Goal: Task Accomplishment & Management: Manage account settings

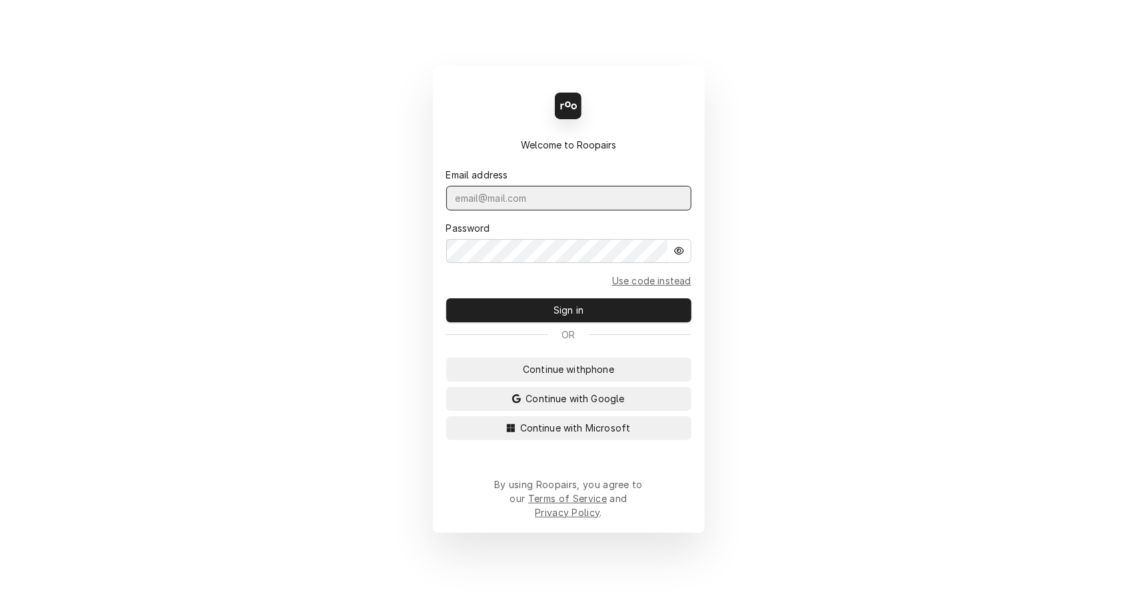
type input "[EMAIL_ADDRESS][DOMAIN_NAME]"
click at [648, 314] on button "Sign in" at bounding box center [568, 310] width 245 height 24
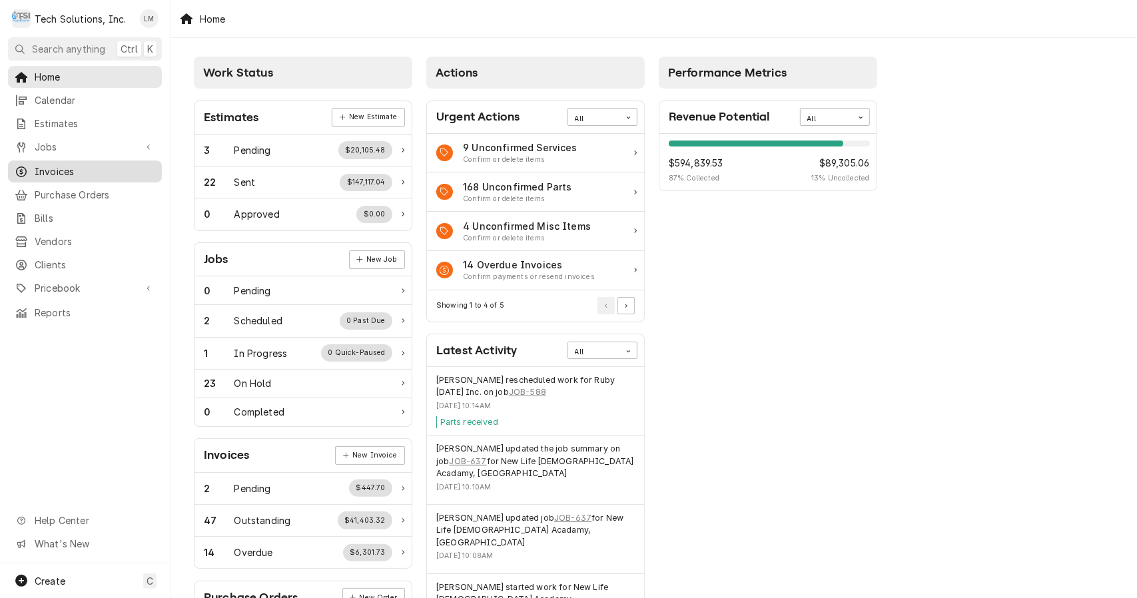
click at [72, 166] on span "Invoices" at bounding box center [95, 172] width 121 height 14
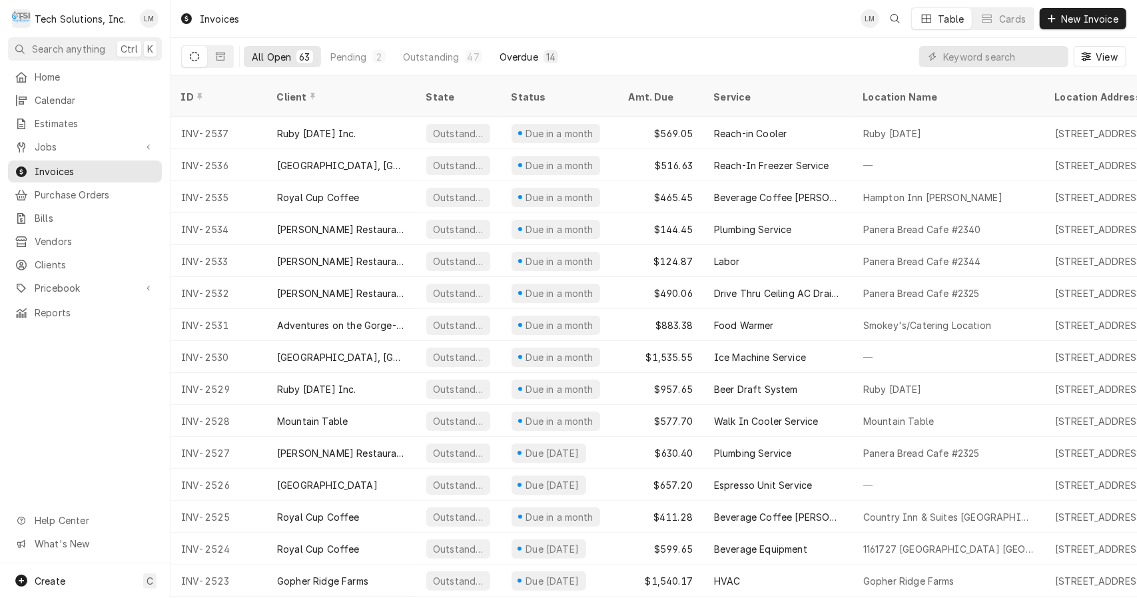
click at [531, 50] on div "Overdue" at bounding box center [519, 57] width 39 height 14
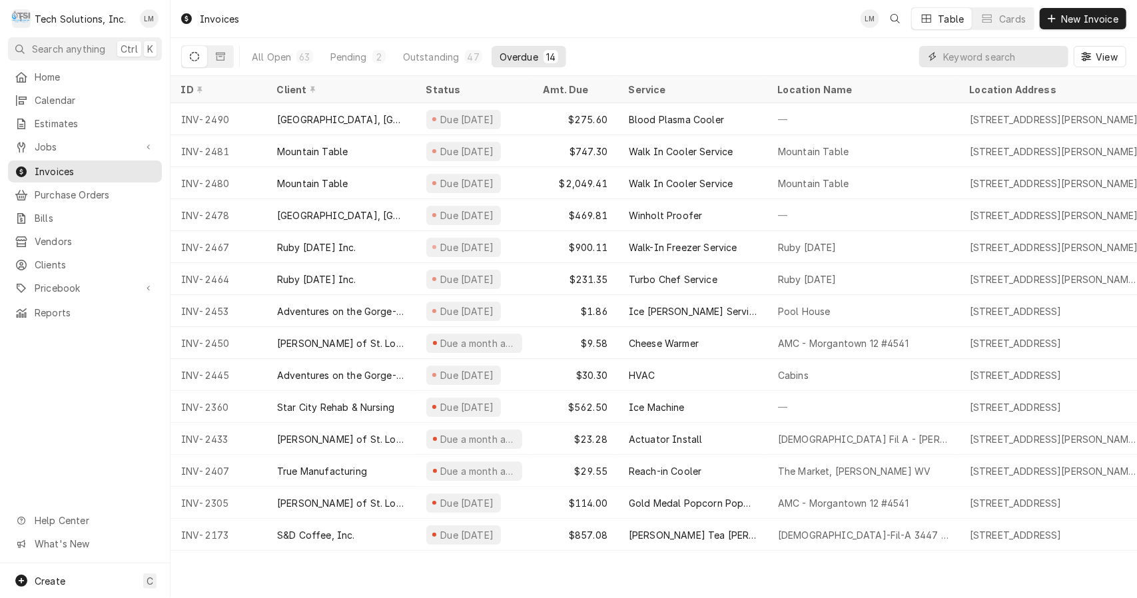
click at [984, 61] on input "Dynamic Content Wrapper" at bounding box center [1002, 56] width 119 height 21
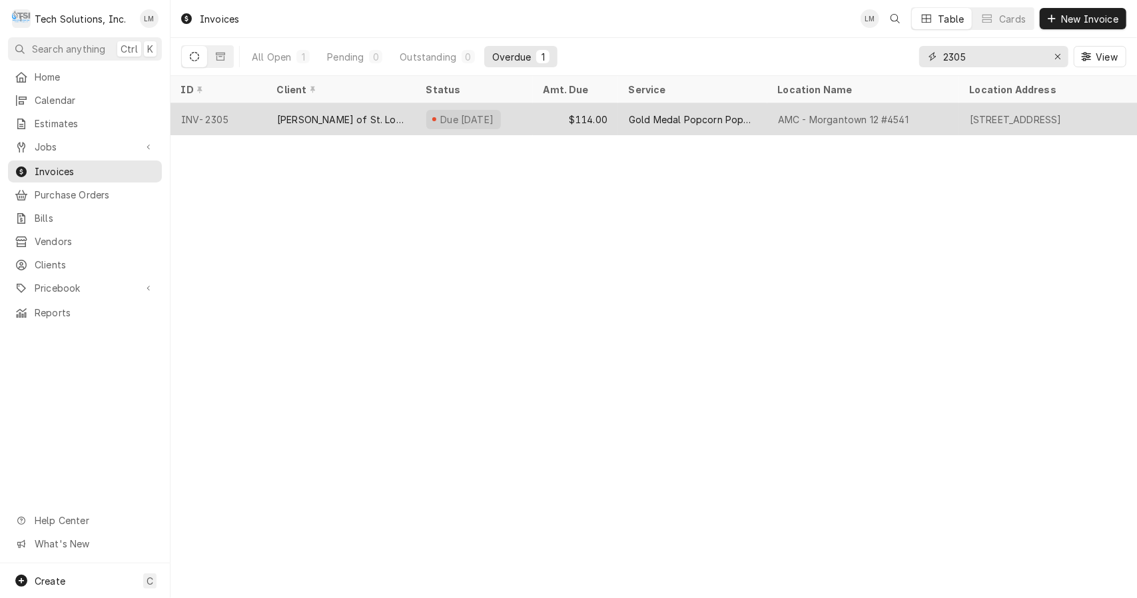
type input "2305"
click at [338, 132] on tr "INV-2305 Vivian of St. Louis, Inc. Due 3 months ago $114.00 Gold Medal Popcorn …" at bounding box center [916, 119] width 1492 height 32
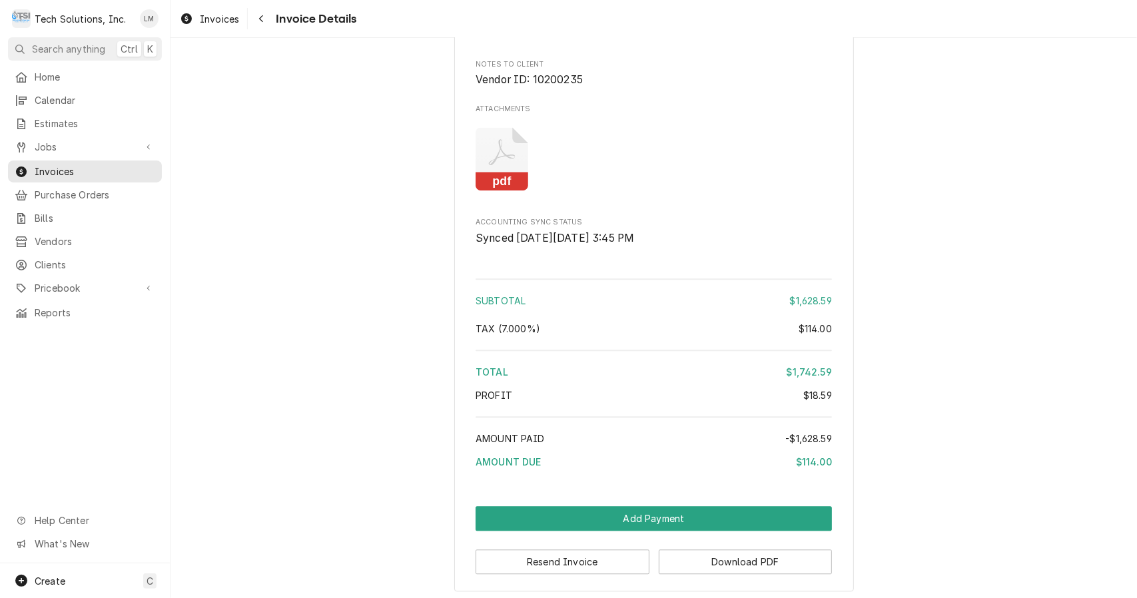
scroll to position [2033, 0]
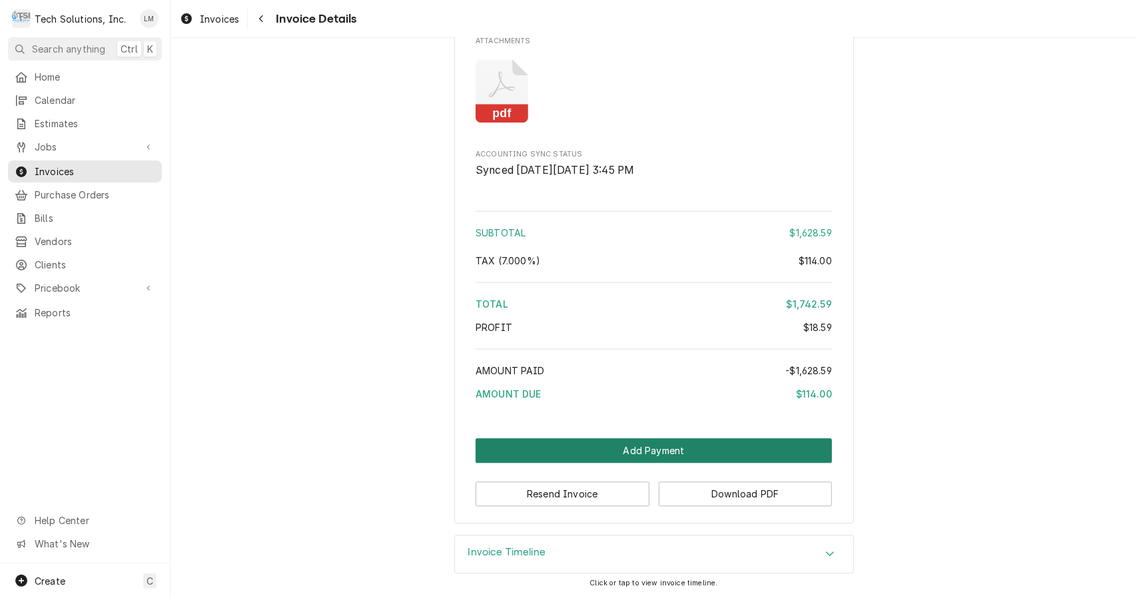
click at [779, 449] on button "Add Payment" at bounding box center [654, 450] width 356 height 25
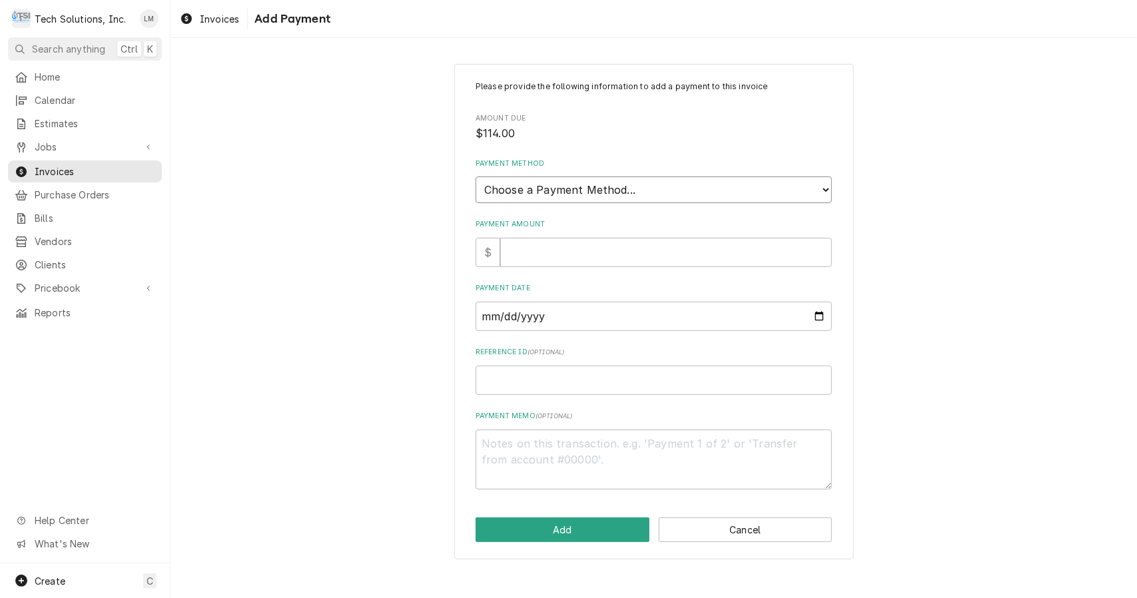
click at [821, 189] on select "Choose a Payment Method... Cash Check Credit/Debit Card ACH/eCheck Other" at bounding box center [654, 189] width 356 height 27
click at [964, 406] on div "Please provide the following information to add a payment to this invoice Amoun…" at bounding box center [653, 311] width 966 height 519
click at [775, 537] on button "Cancel" at bounding box center [746, 529] width 174 height 25
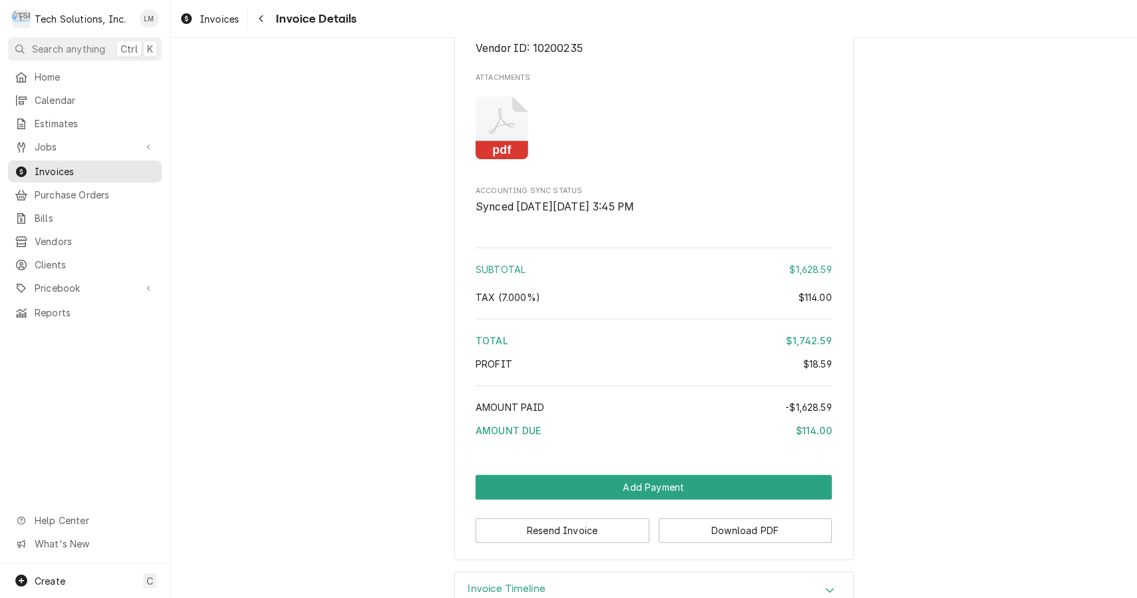
scroll to position [2033, 0]
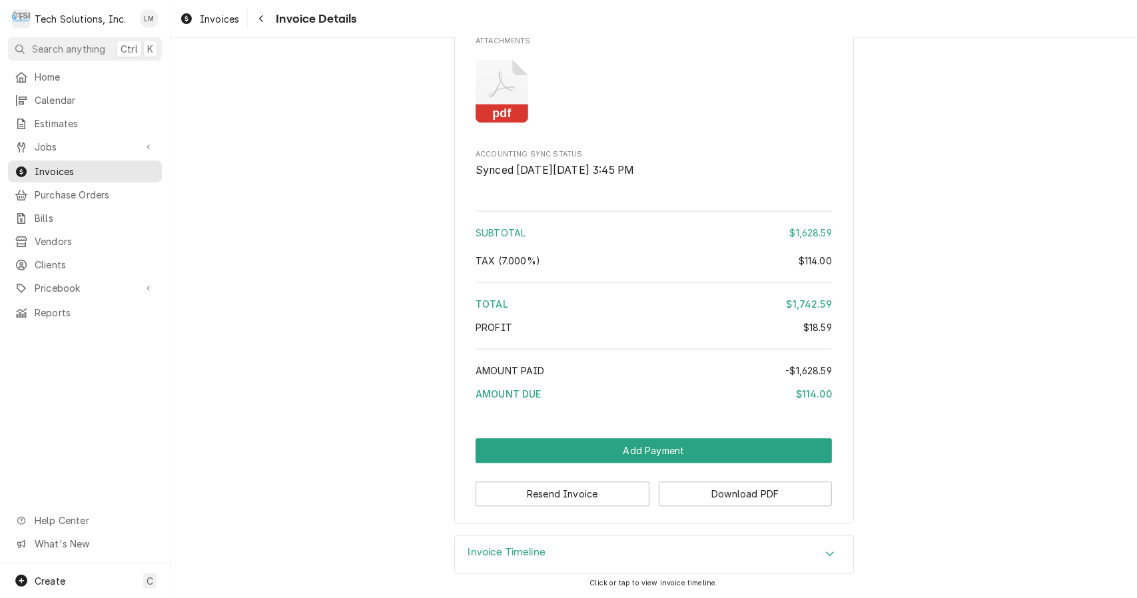
click at [817, 562] on div "Invoice Timeline" at bounding box center [654, 553] width 398 height 37
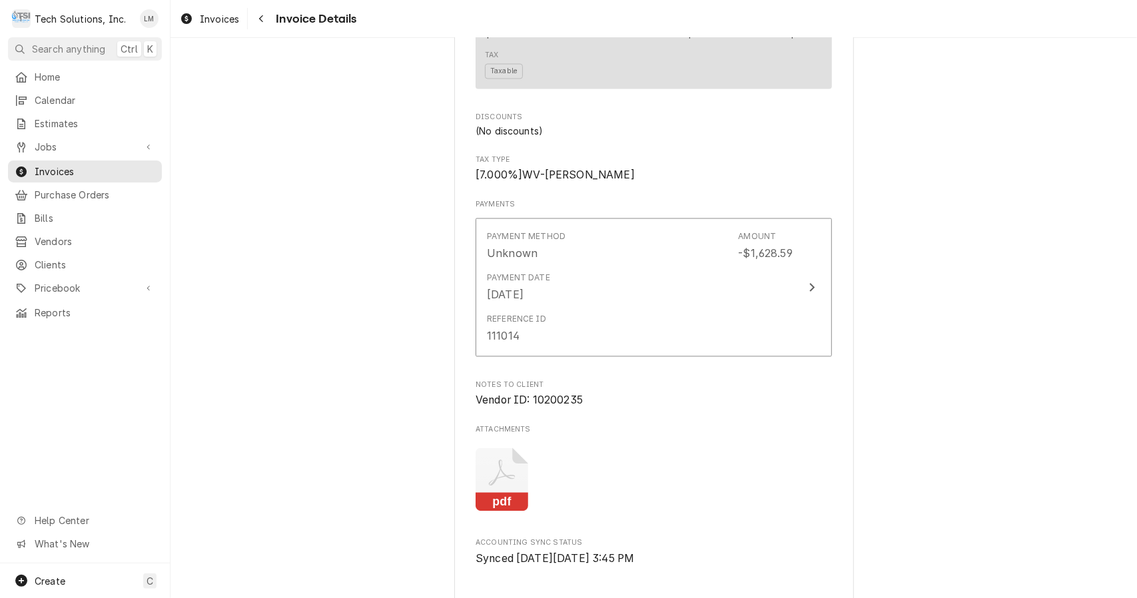
scroll to position [1614, 0]
click at [806, 298] on div "Update Payment" at bounding box center [811, 290] width 17 height 16
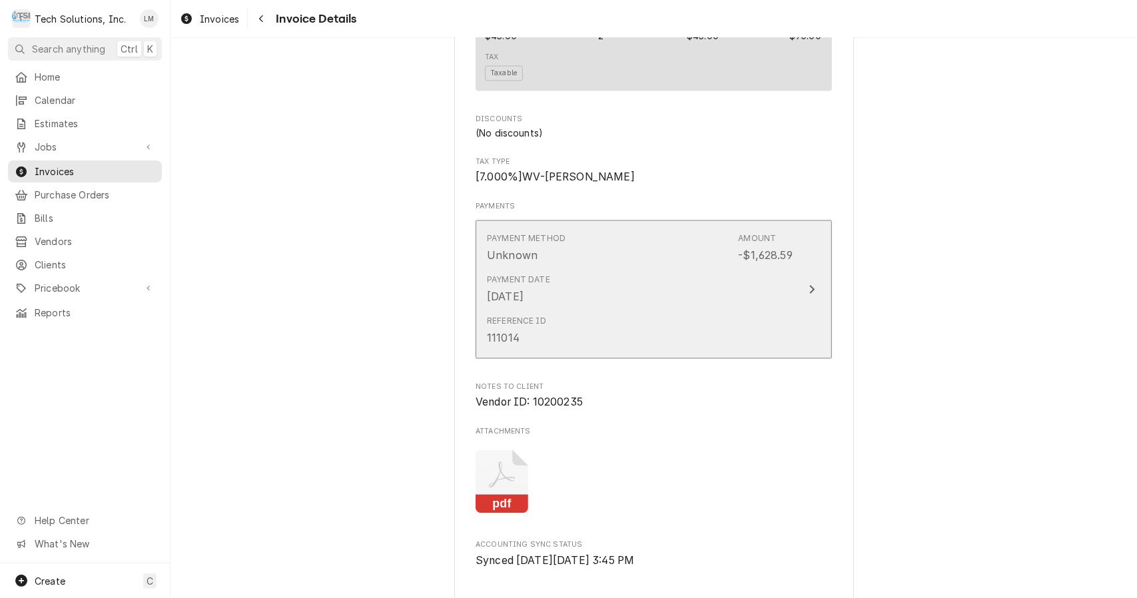
type textarea "x"
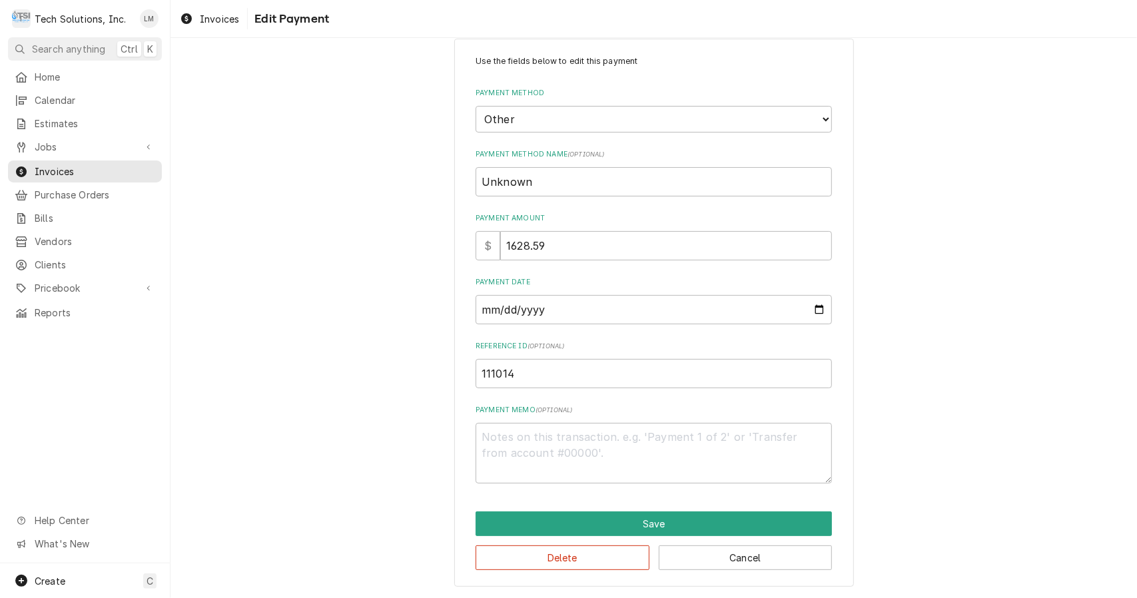
click at [782, 561] on button "Cancel" at bounding box center [746, 557] width 174 height 25
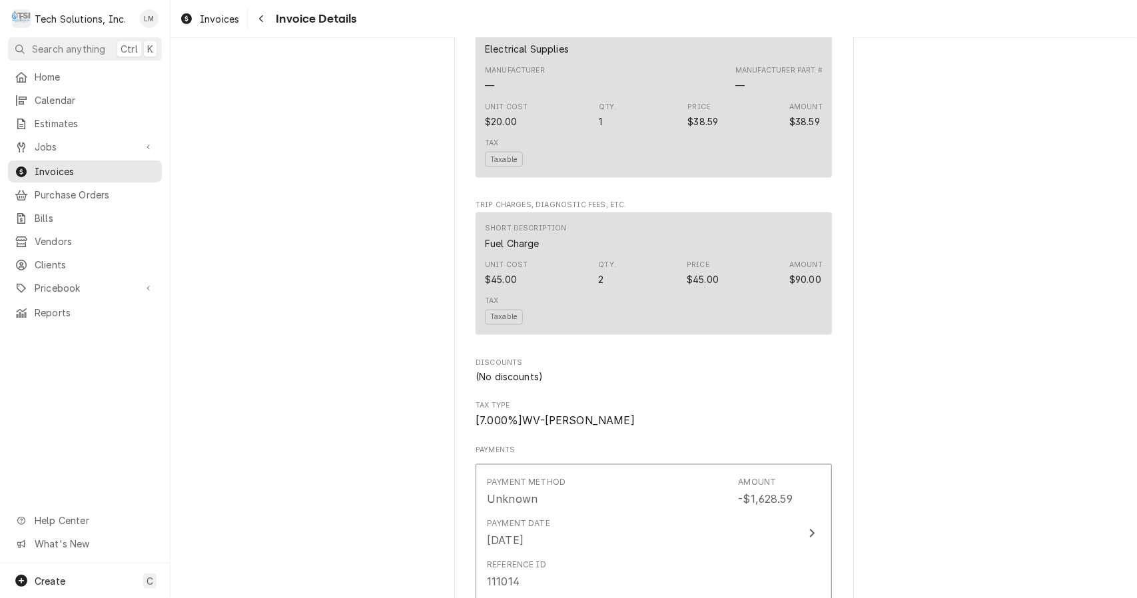
scroll to position [1369, 0]
click at [781, 292] on div "Unit Cost $45.00 Qty. 2 Price $45.00 Amount $90.00" at bounding box center [654, 274] width 338 height 36
click at [801, 325] on div "Tax Taxable" at bounding box center [654, 311] width 338 height 39
click at [804, 331] on div "Tax Taxable" at bounding box center [654, 311] width 338 height 39
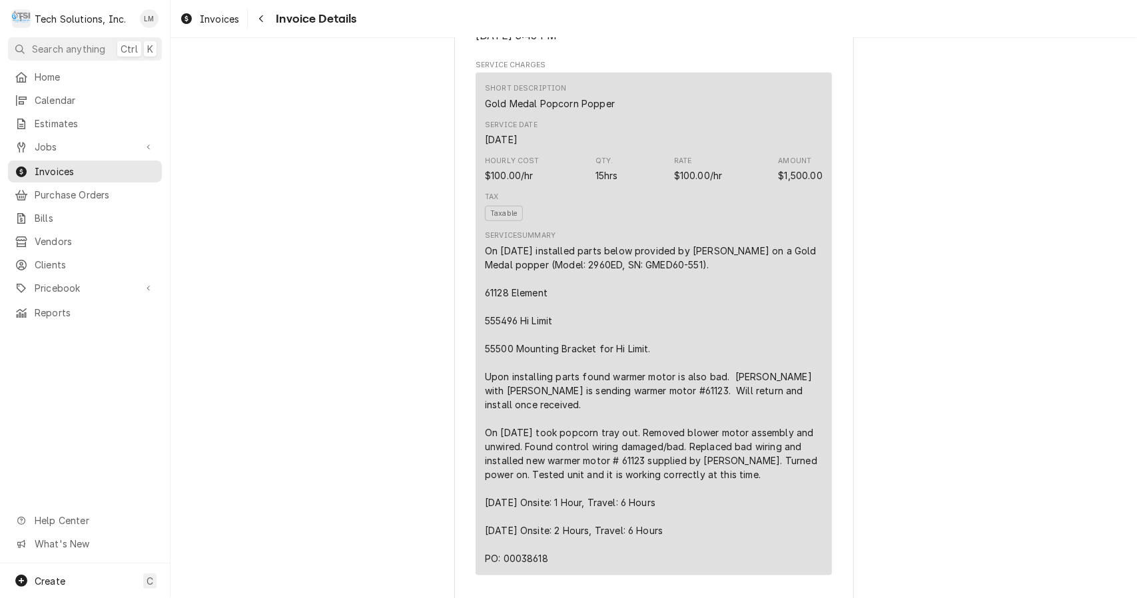
scroll to position [707, 0]
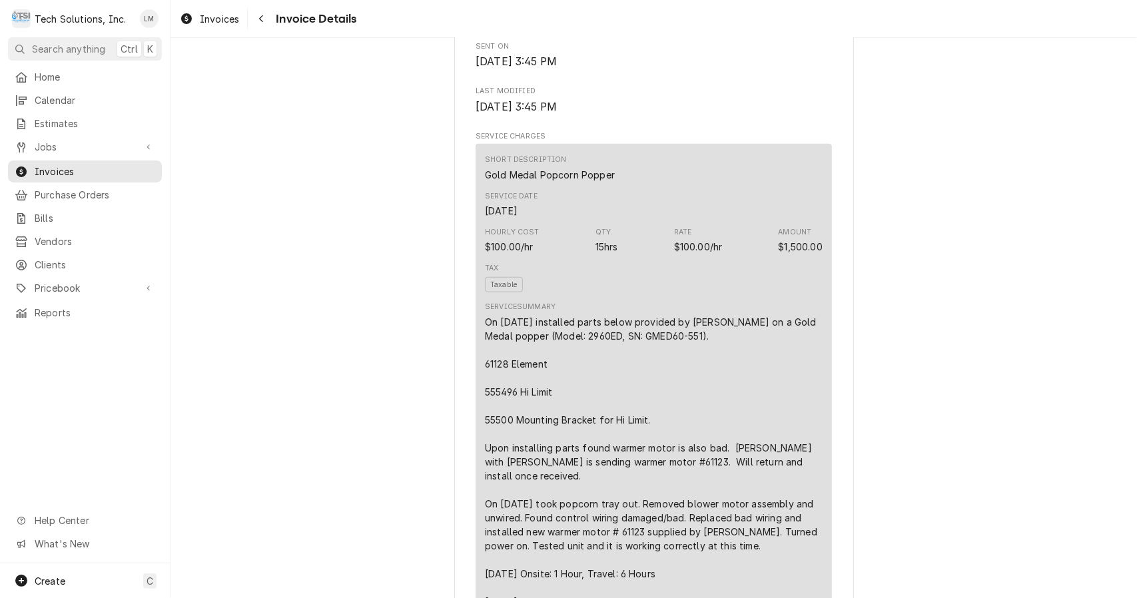
click at [763, 413] on div "On 3/22/25 installed parts below provided by Vivian on a Gold Medal popper (Mod…" at bounding box center [654, 476] width 338 height 322
click at [773, 414] on div "On 3/22/25 installed parts below provided by Vivian on a Gold Medal popper (Mod…" at bounding box center [654, 476] width 338 height 322
click at [779, 414] on div "On 3/22/25 installed parts below provided by Vivian on a Gold Medal popper (Mod…" at bounding box center [654, 476] width 338 height 322
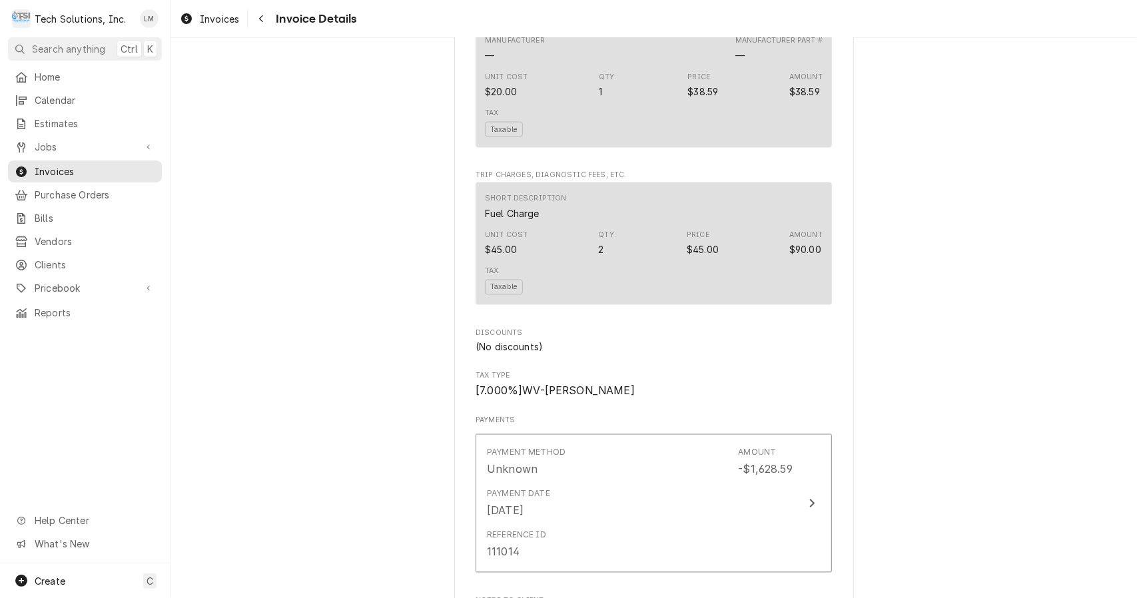
scroll to position [1398, 0]
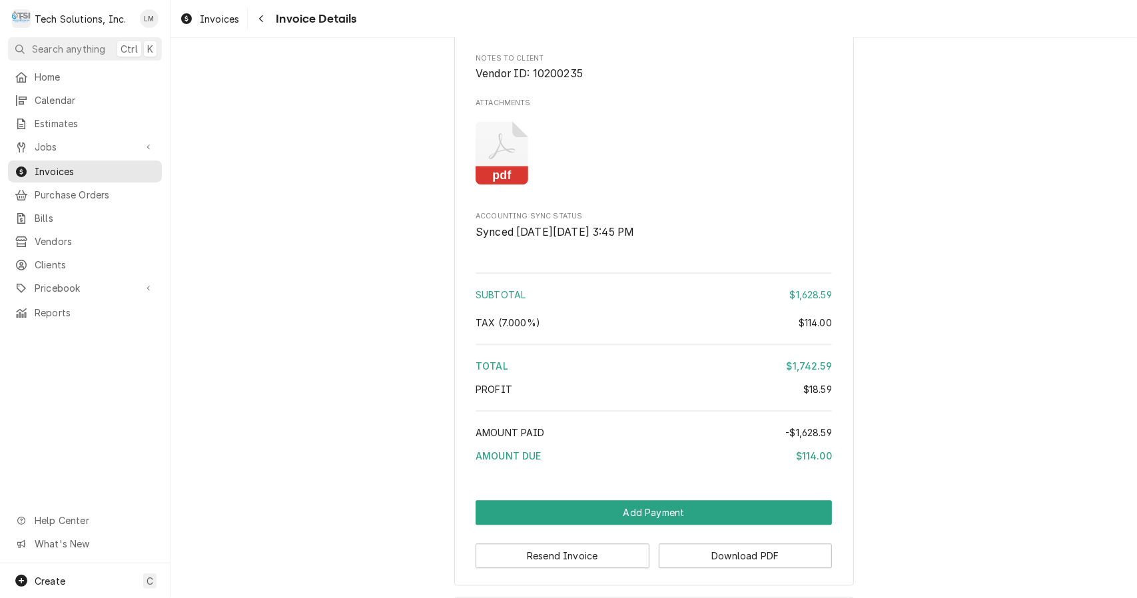
scroll to position [2033, 0]
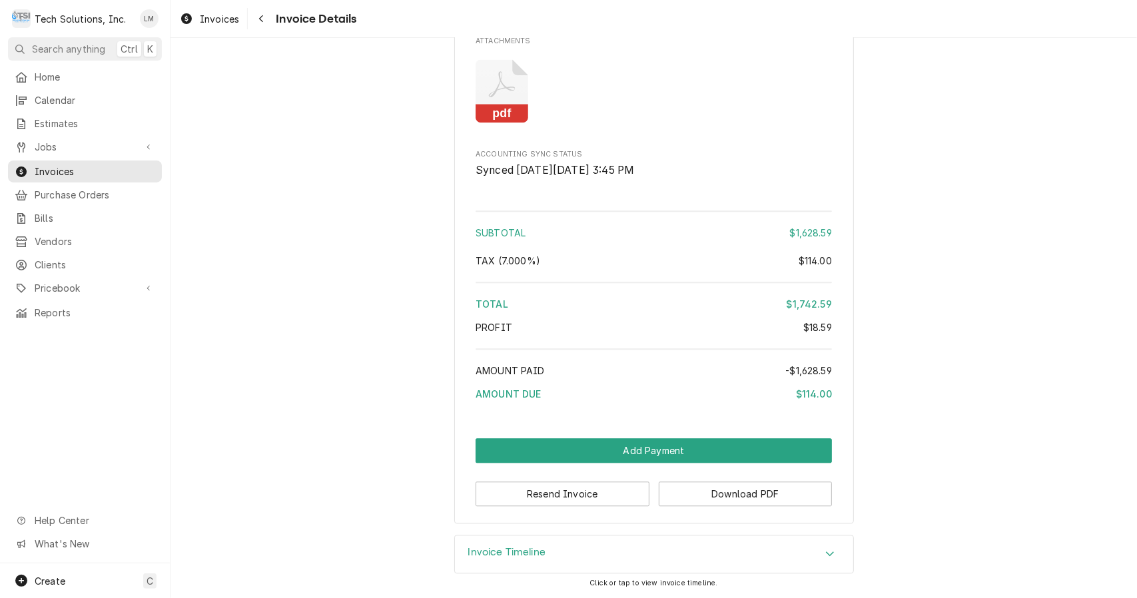
click at [714, 450] on button "Add Payment" at bounding box center [654, 450] width 356 height 25
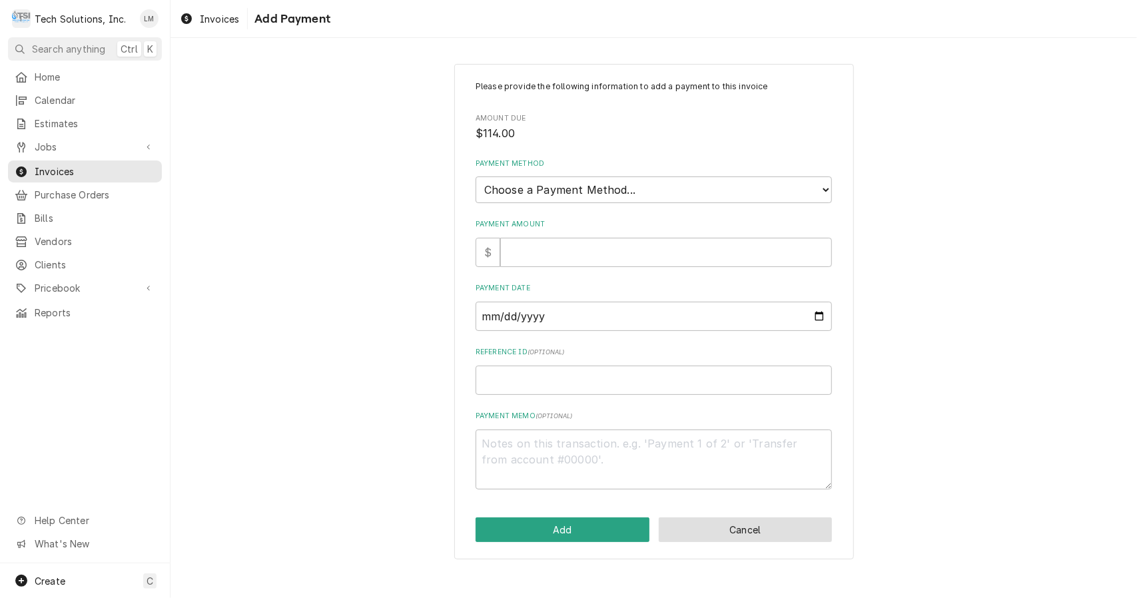
click at [782, 539] on button "Cancel" at bounding box center [746, 529] width 174 height 25
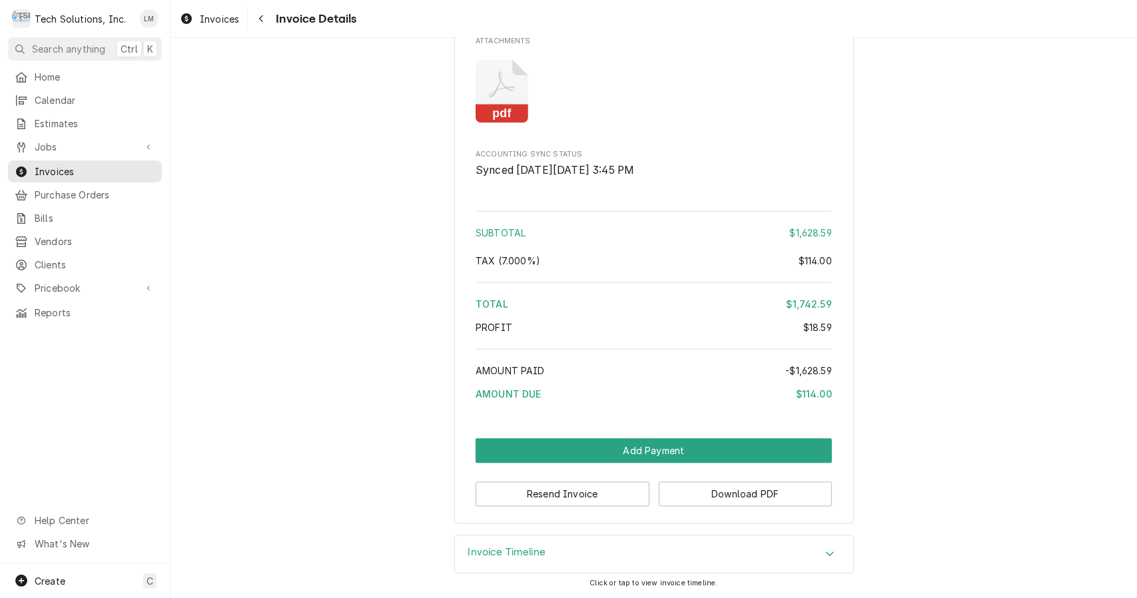
scroll to position [2033, 0]
click at [617, 498] on button "Resend Invoice" at bounding box center [563, 494] width 174 height 25
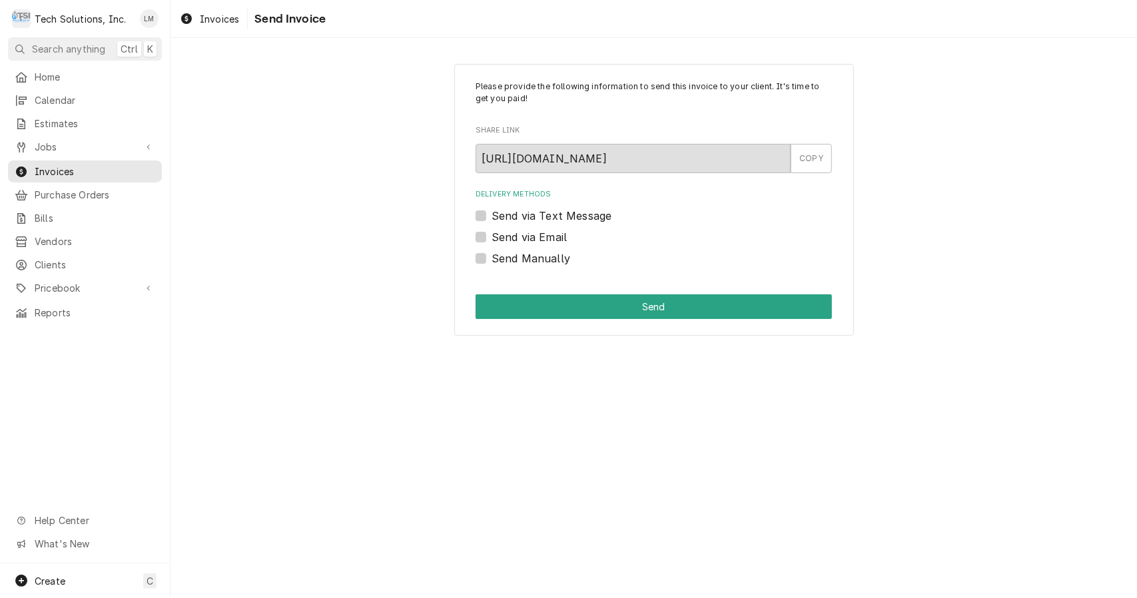
click at [726, 484] on div "Please provide the following information to send this invoice to your client. I…" at bounding box center [653, 318] width 966 height 560
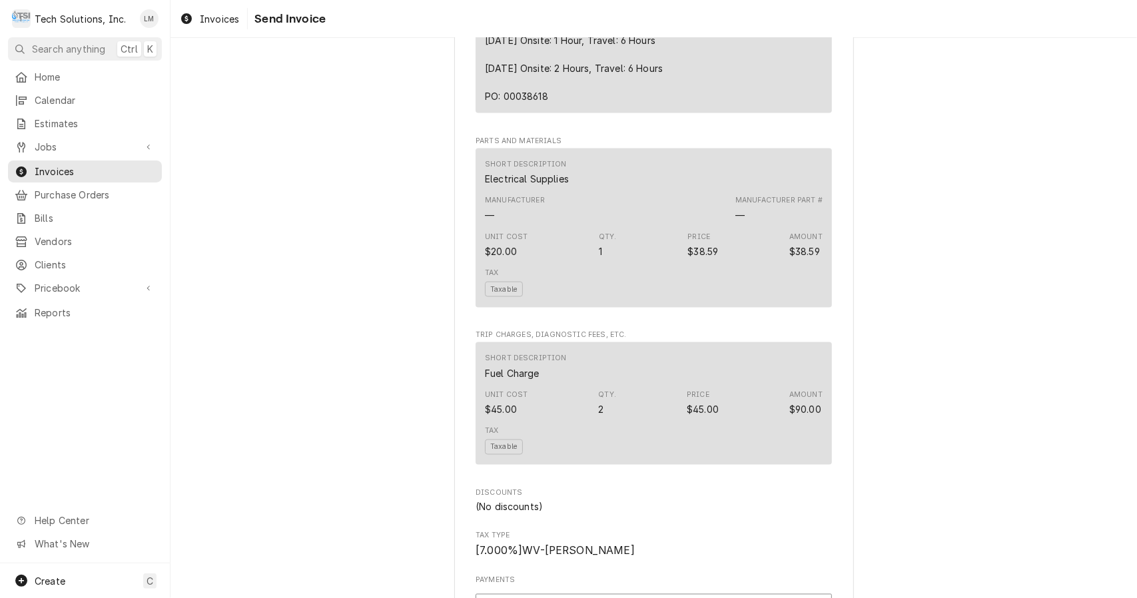
scroll to position [1235, 0]
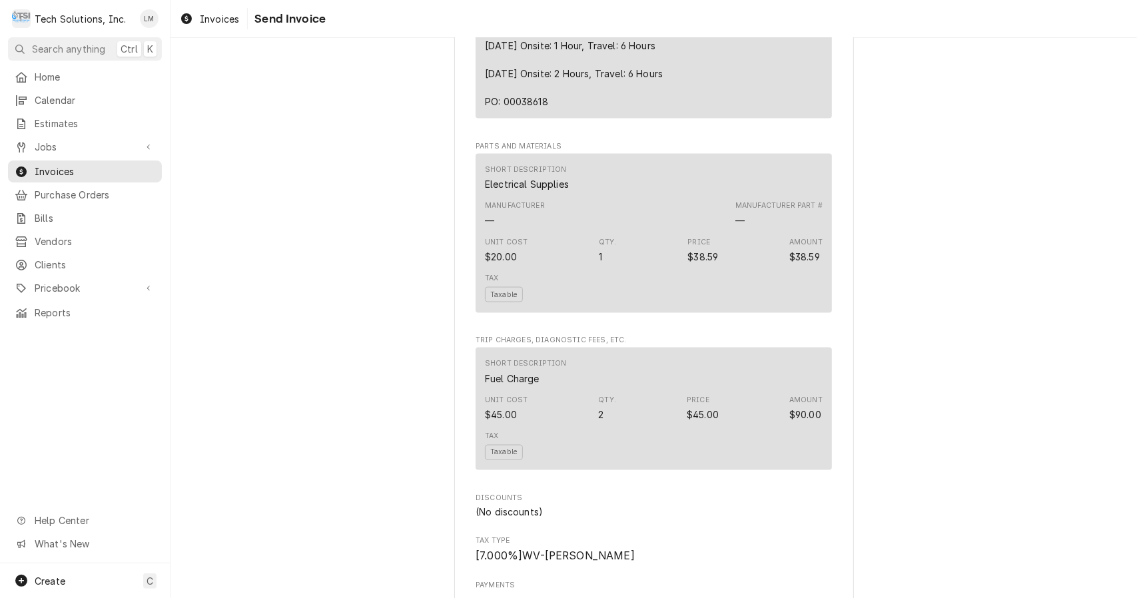
click at [763, 456] on div "Tax Taxable" at bounding box center [654, 445] width 338 height 39
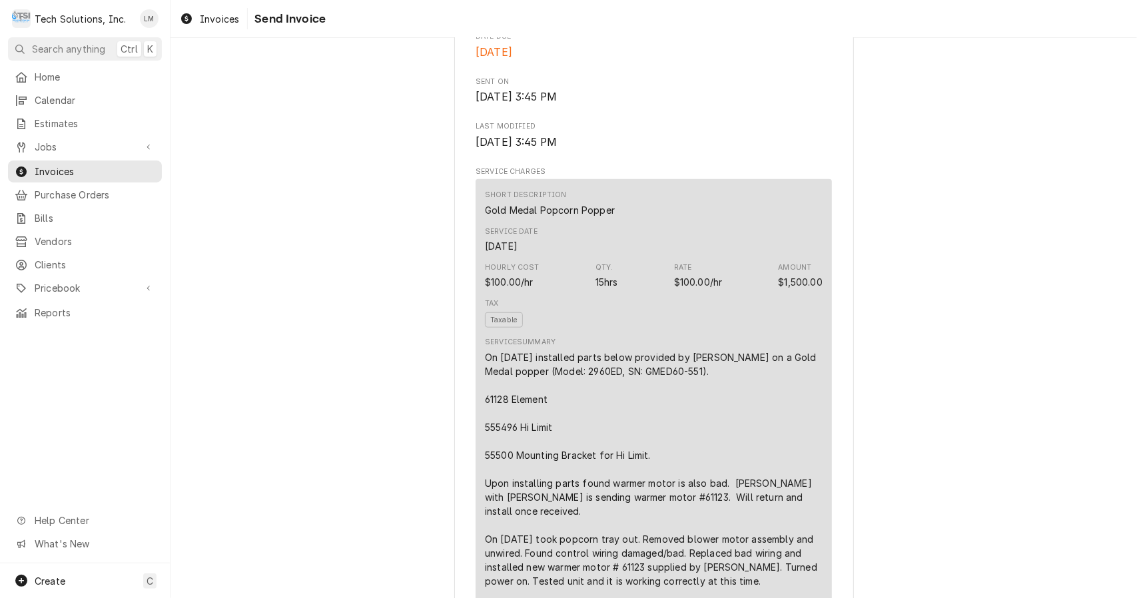
click at [771, 426] on div "On 3/22/25 installed parts below provided by Vivian on a Gold Medal popper (Mod…" at bounding box center [654, 511] width 338 height 322
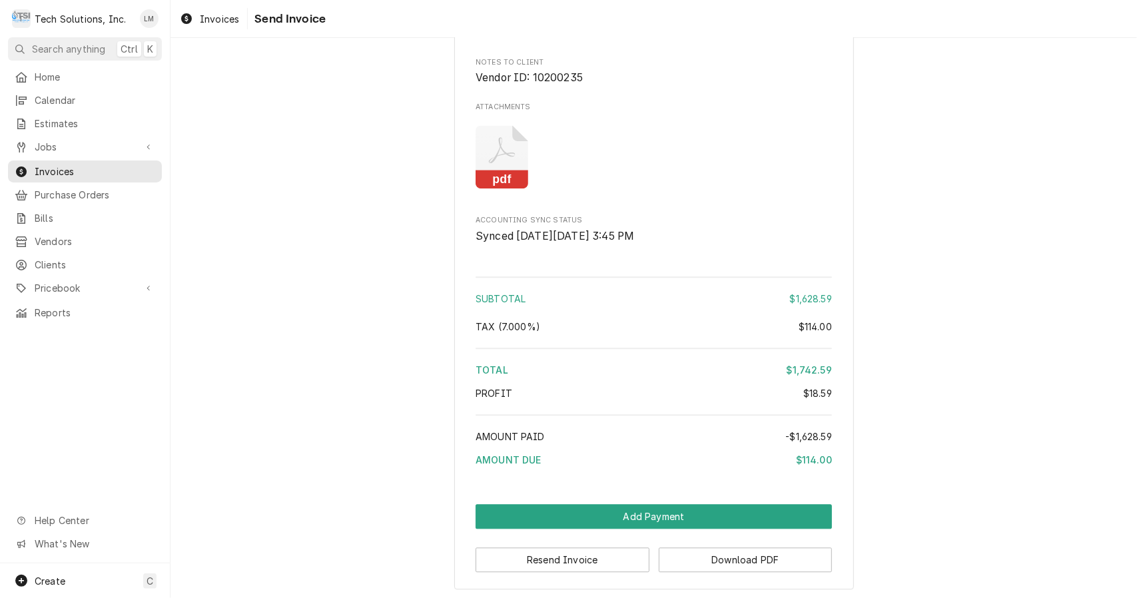
scroll to position [2033, 0]
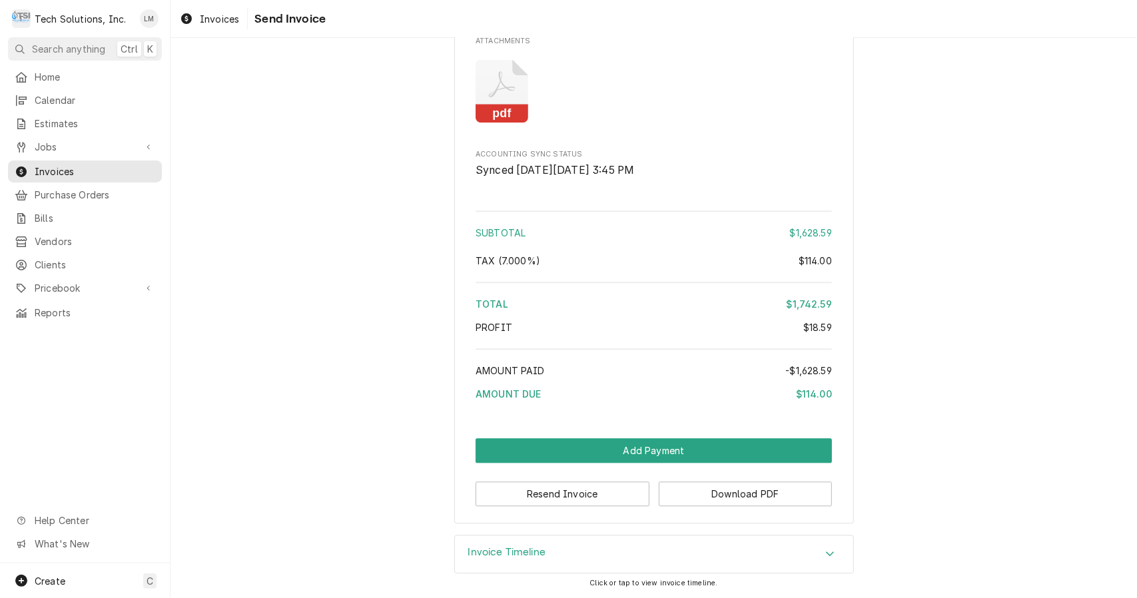
click at [61, 146] on span "Jobs" at bounding box center [85, 147] width 101 height 14
click at [65, 169] on span "Jobs" at bounding box center [95, 170] width 121 height 14
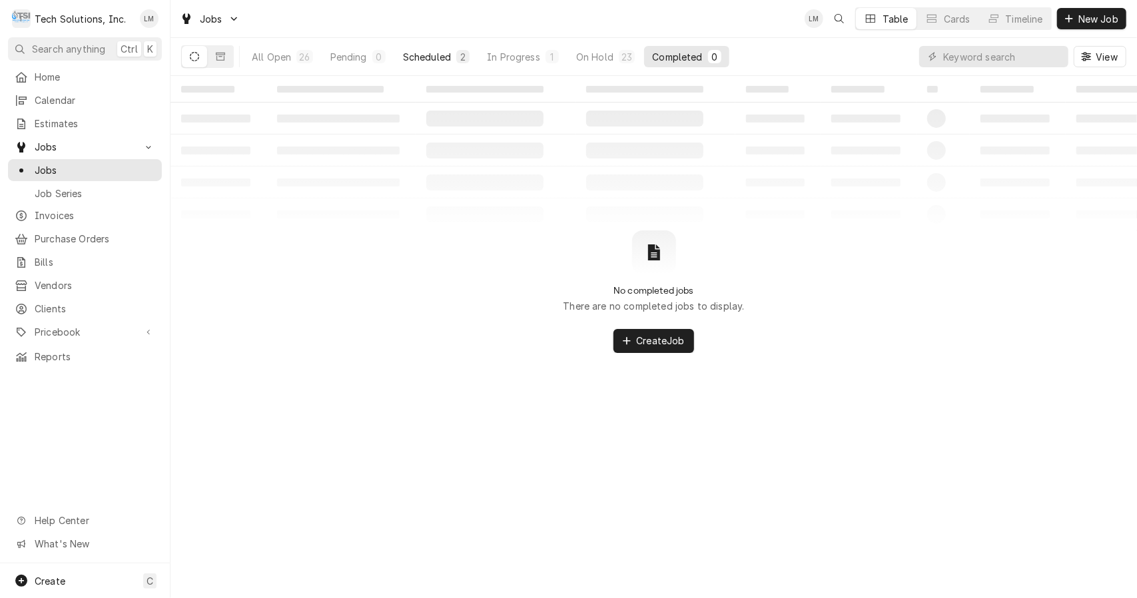
click at [435, 57] on div "Scheduled" at bounding box center [427, 57] width 48 height 14
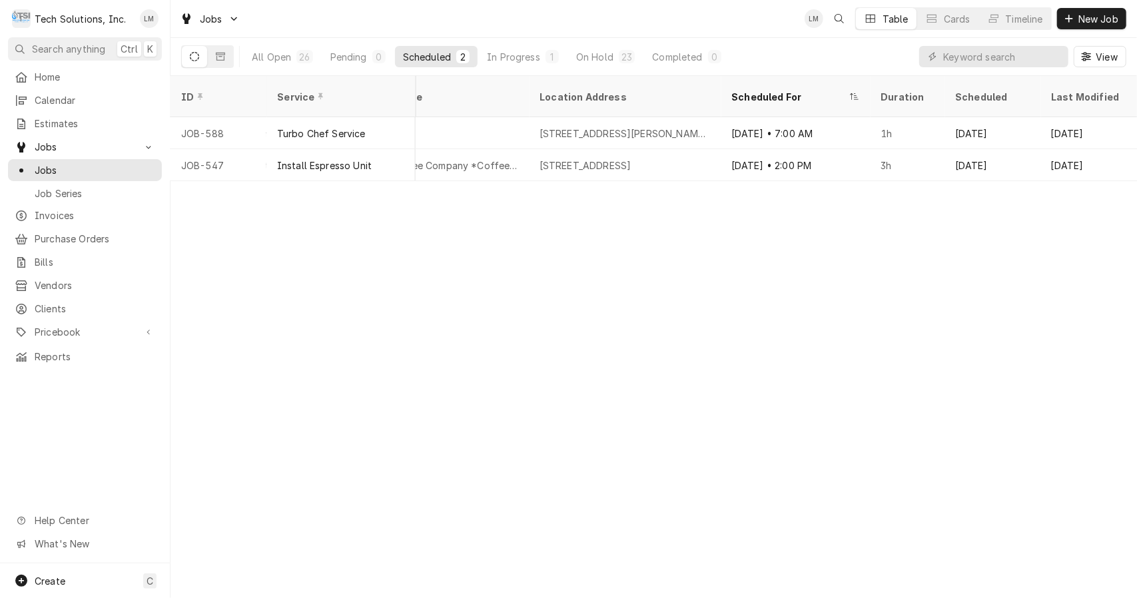
scroll to position [0, 878]
